Goal: Information Seeking & Learning: Learn about a topic

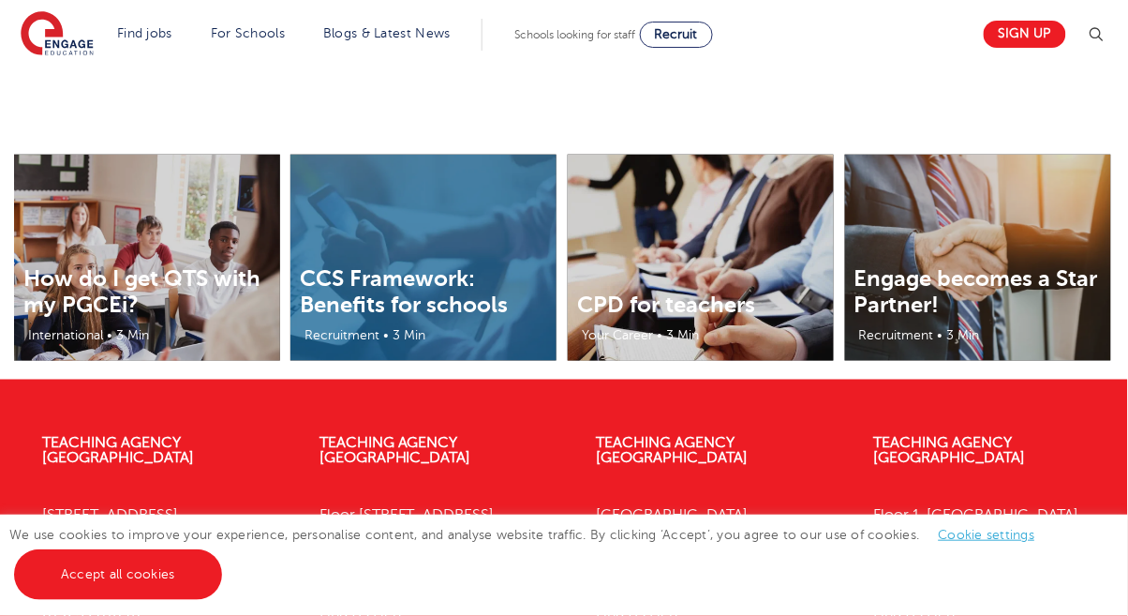
scroll to position [2024, 0]
click at [203, 331] on img at bounding box center [147, 291] width 266 height 272
click at [166, 318] on link "How do I get QTS with my PGCEi?" at bounding box center [141, 291] width 237 height 52
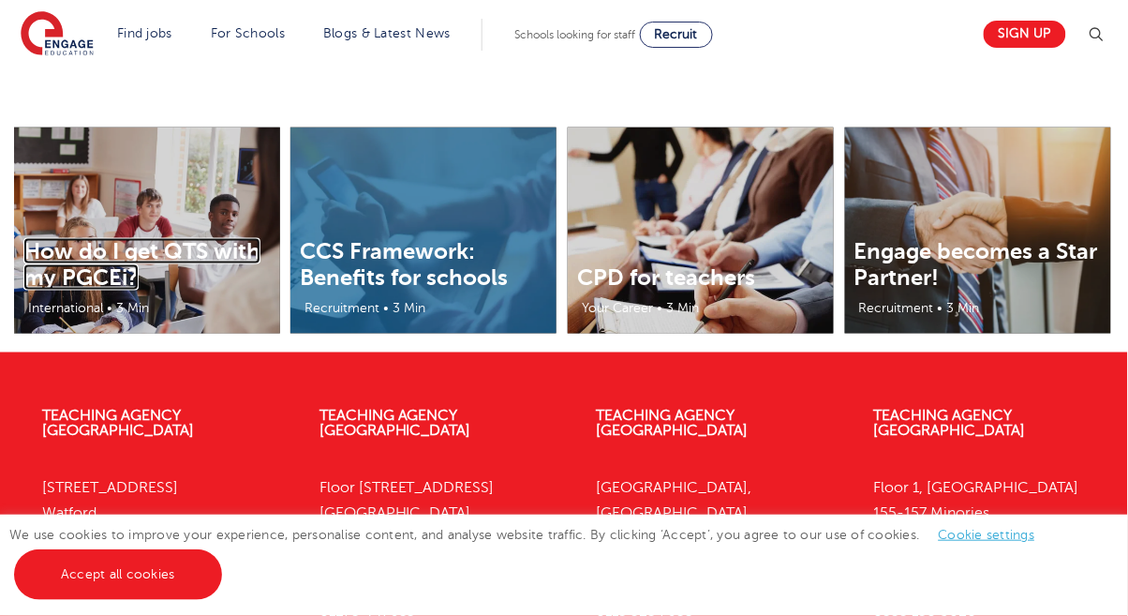
scroll to position [2084, 0]
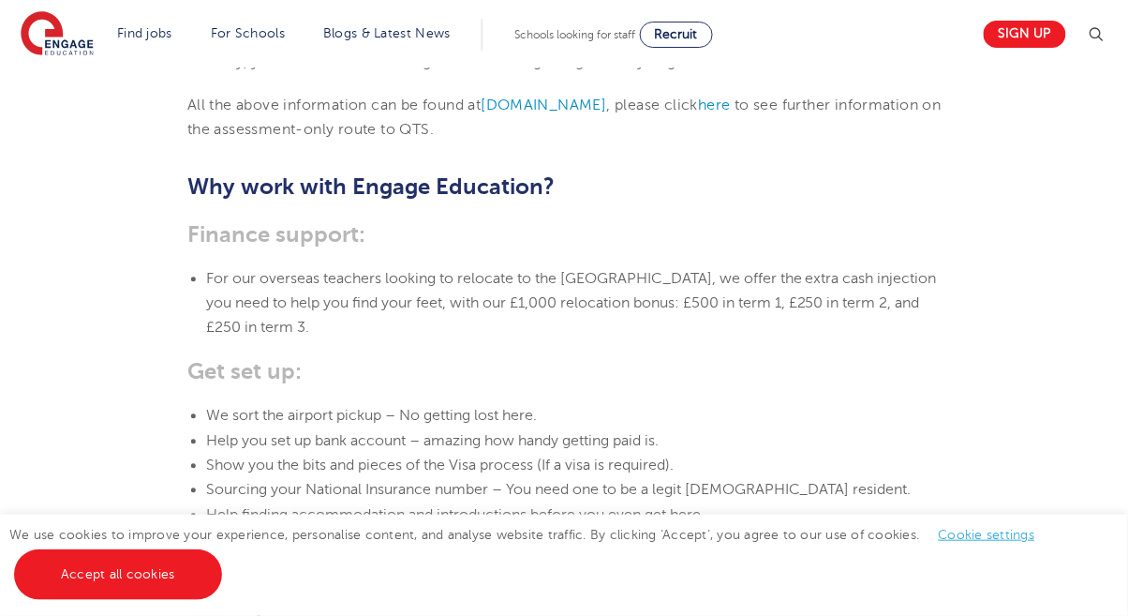
scroll to position [2481, 0]
